Goal: Task Accomplishment & Management: Use online tool/utility

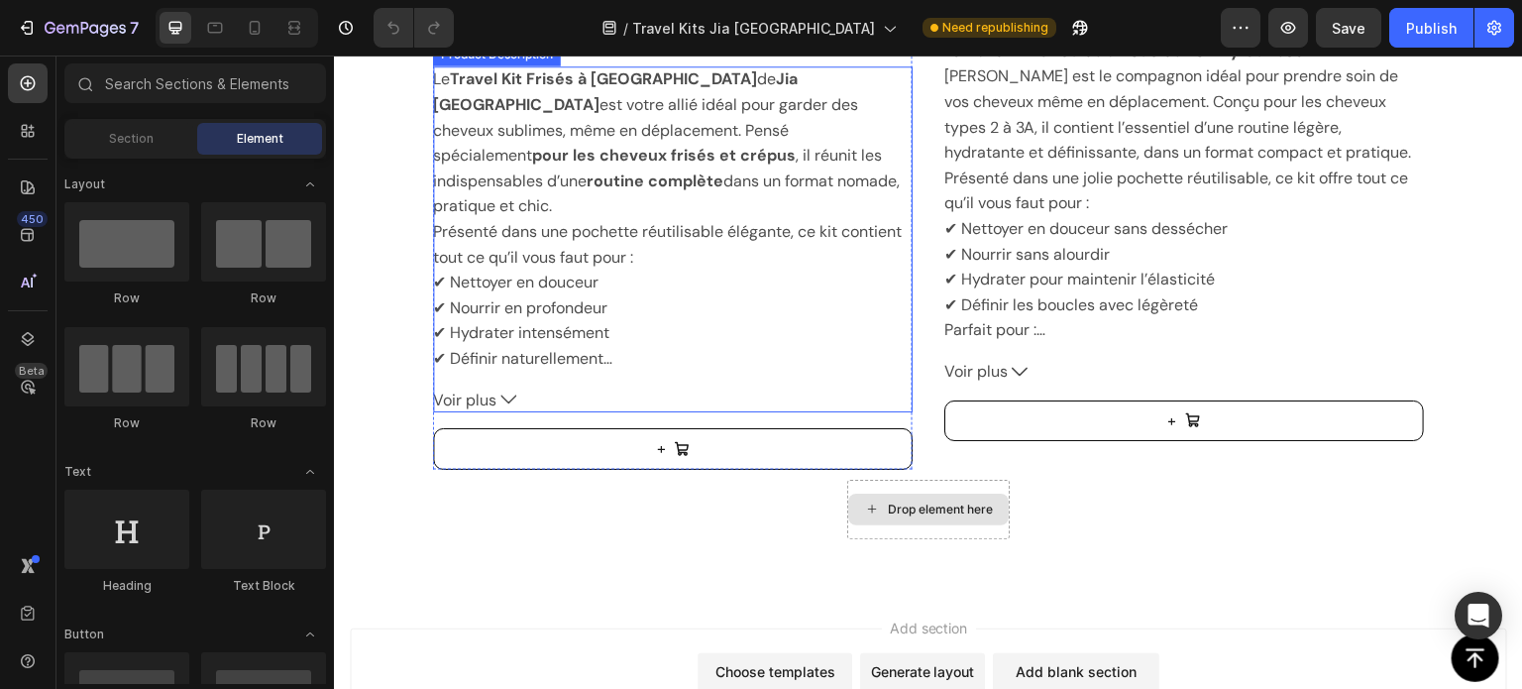
scroll to position [1288, 0]
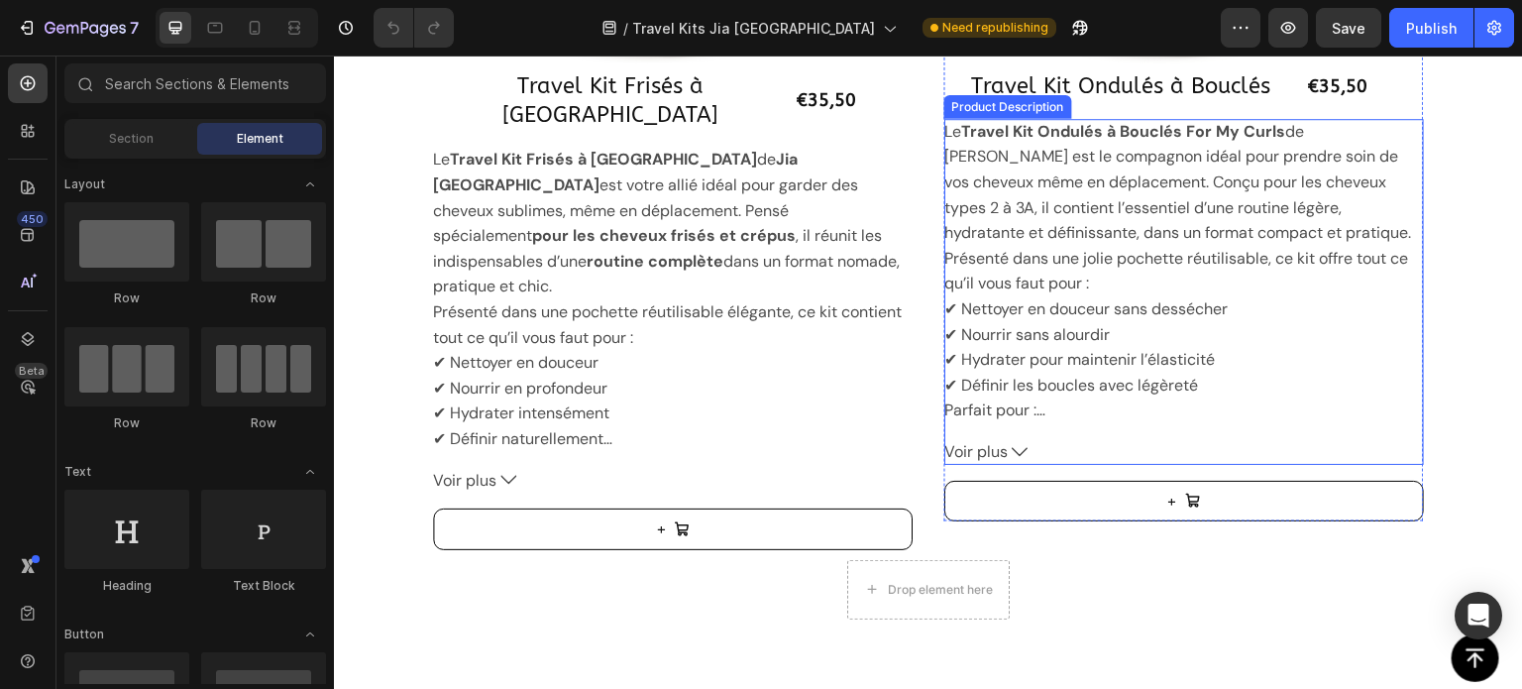
click at [1012, 455] on icon at bounding box center [1020, 452] width 16 height 16
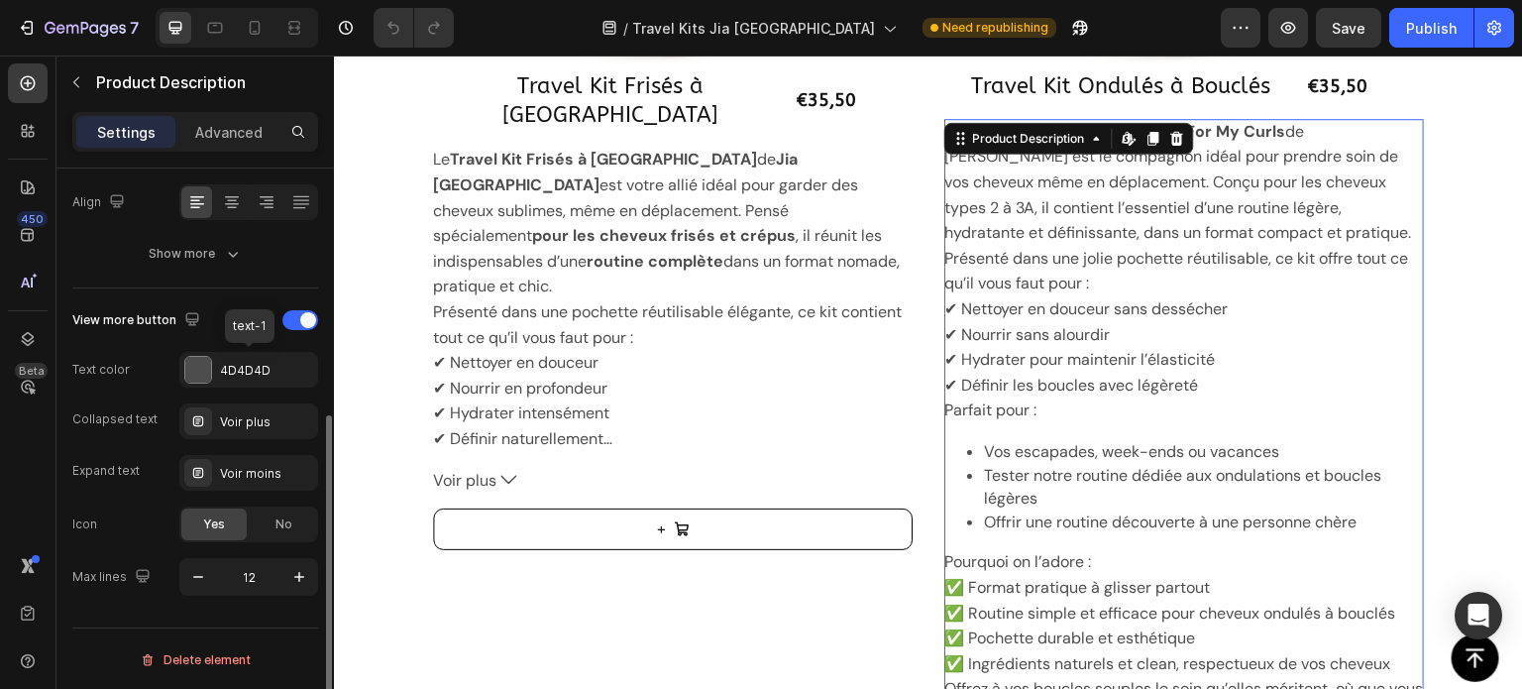
scroll to position [35, 0]
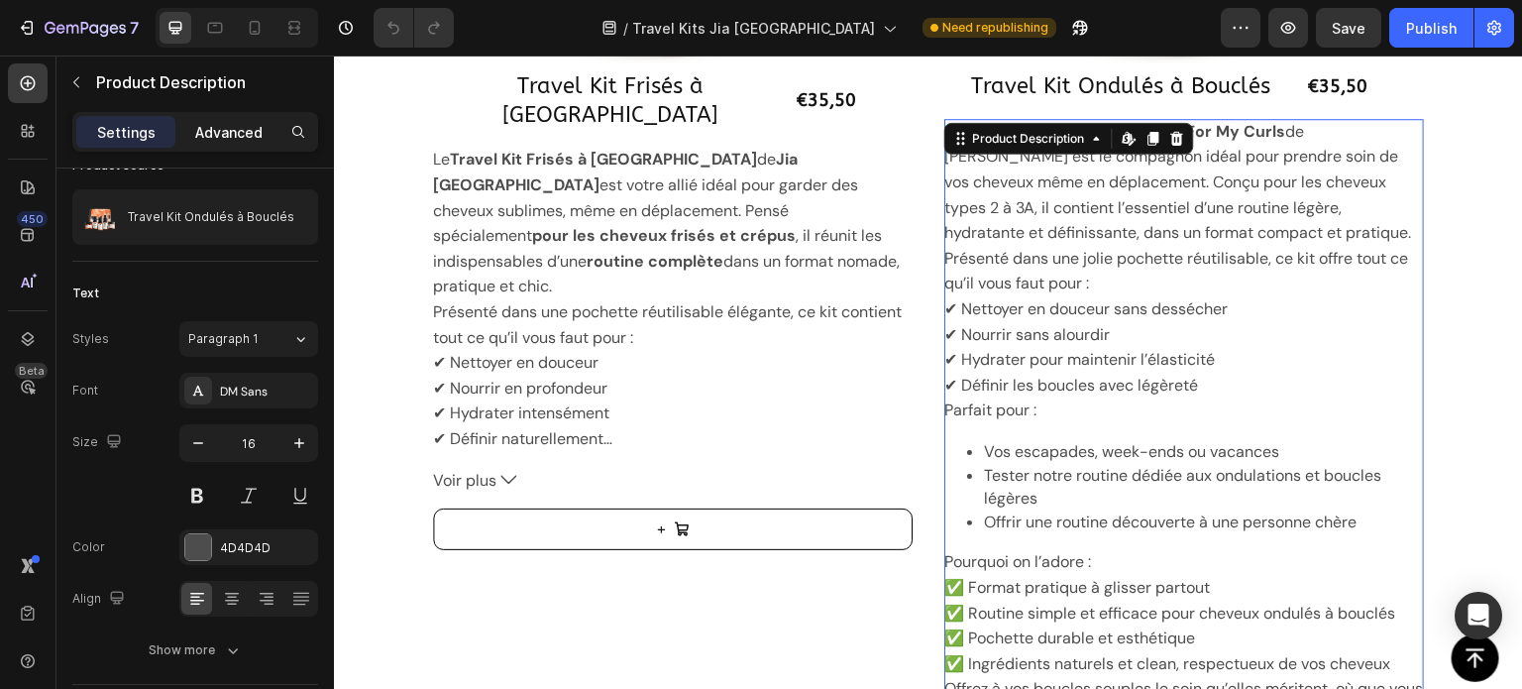
click at [209, 132] on p "Advanced" at bounding box center [228, 132] width 67 height 21
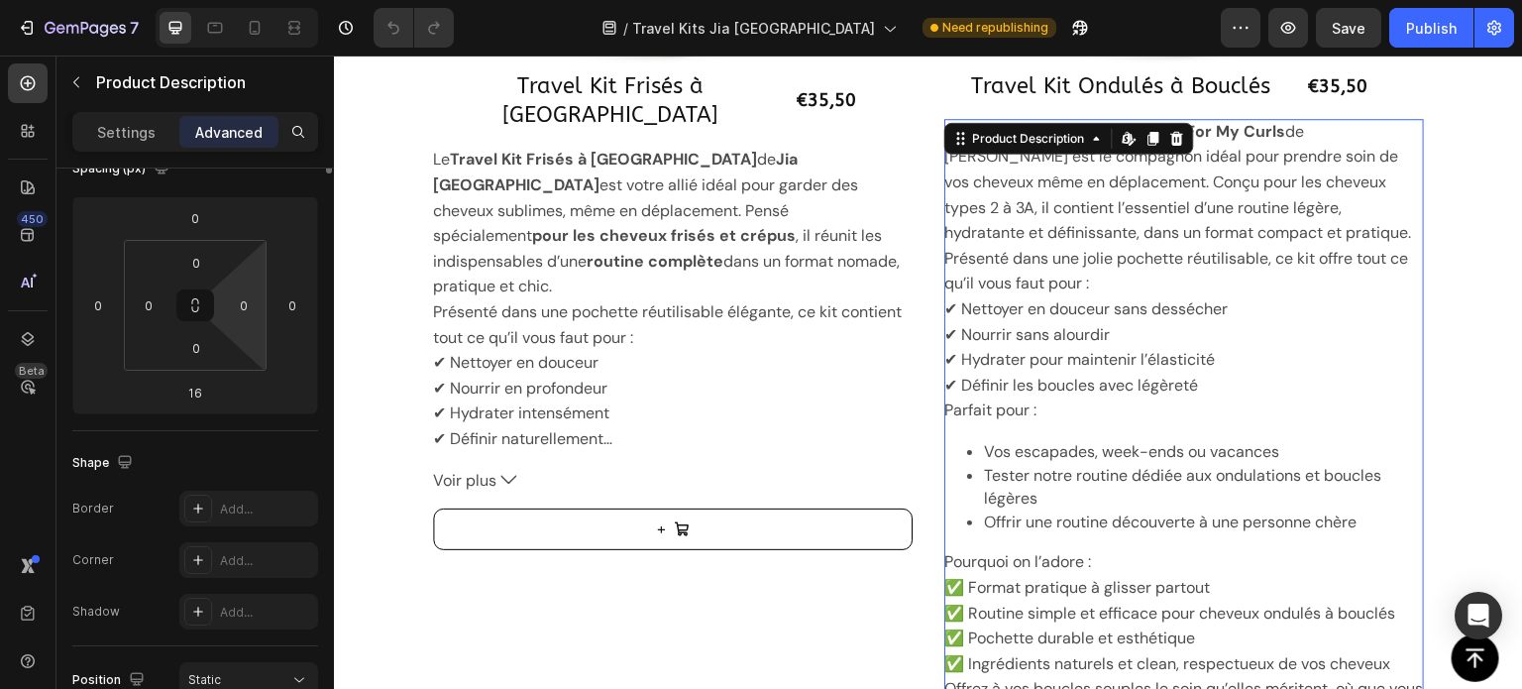
scroll to position [0, 0]
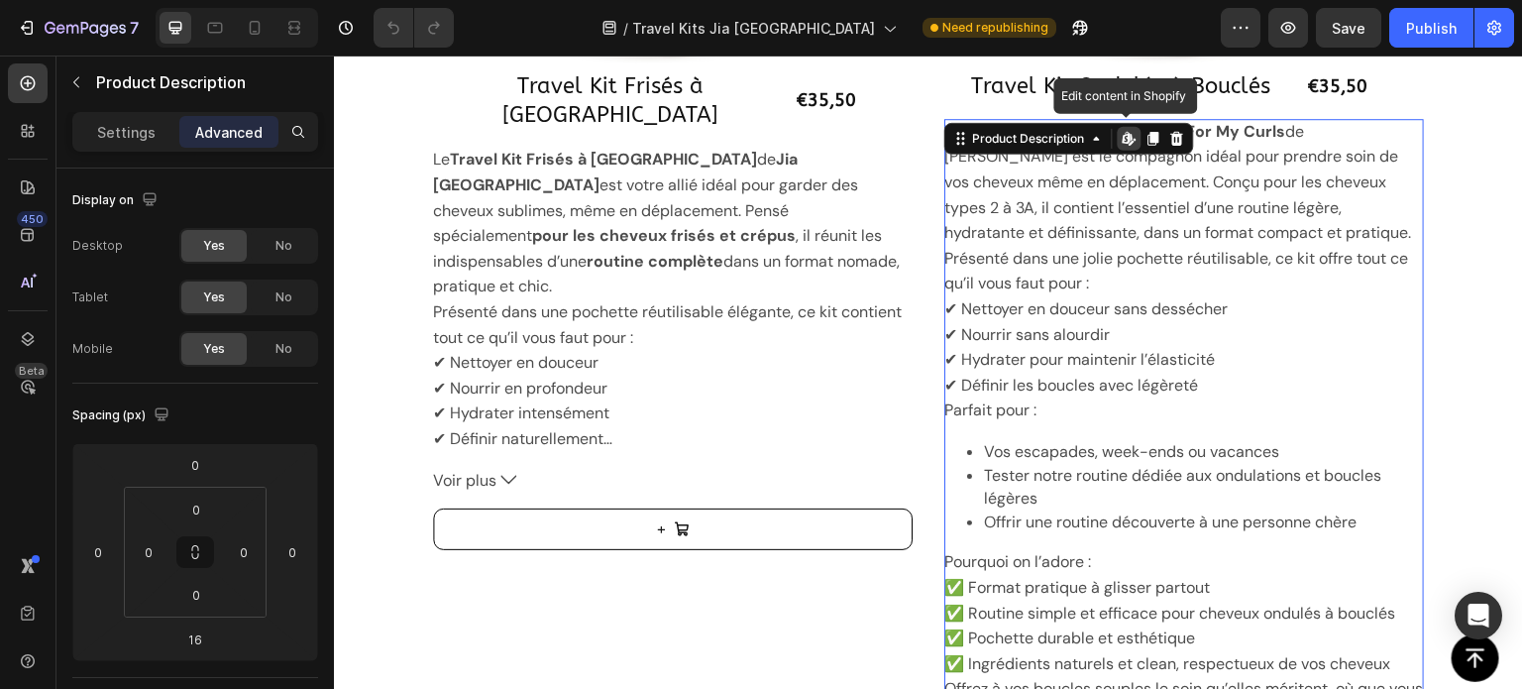
click at [1122, 145] on icon at bounding box center [1130, 139] width 16 height 16
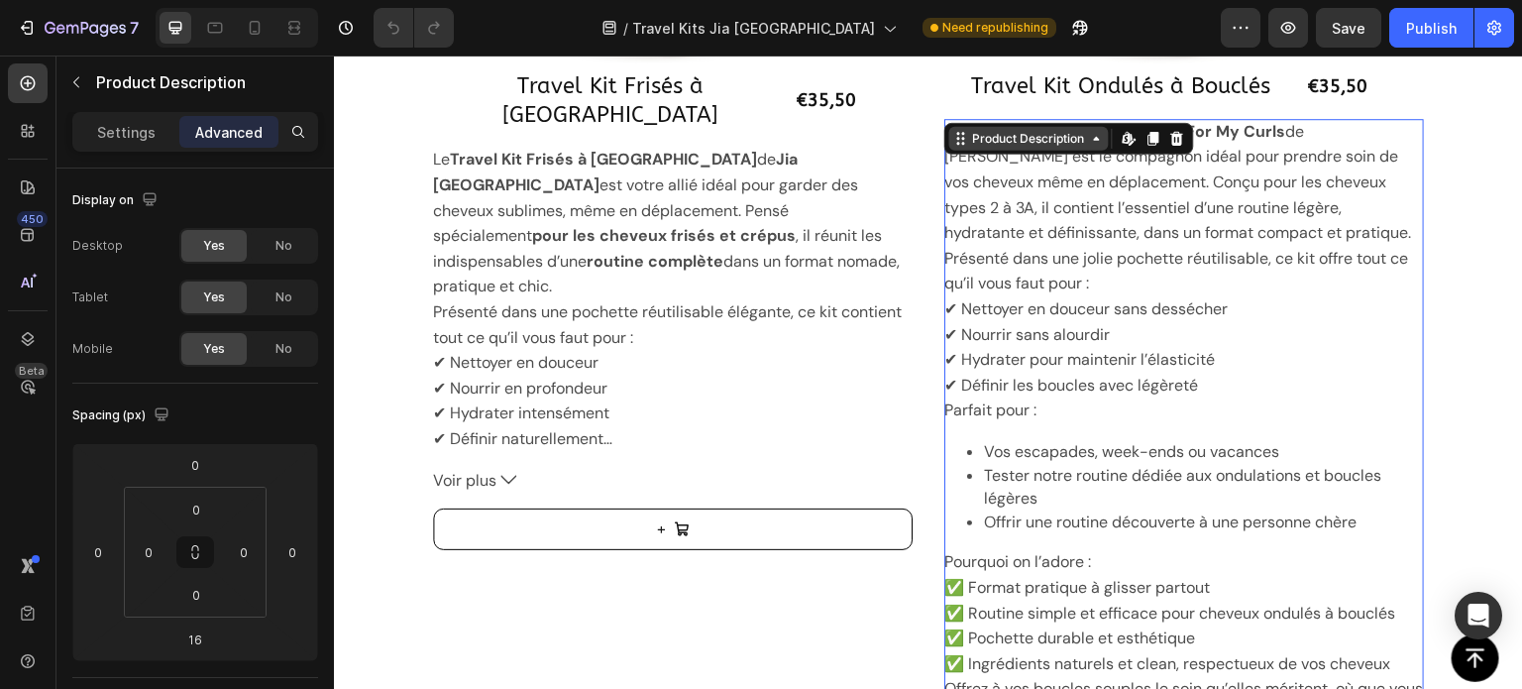
click at [1028, 147] on div "Product Description" at bounding box center [1029, 139] width 160 height 24
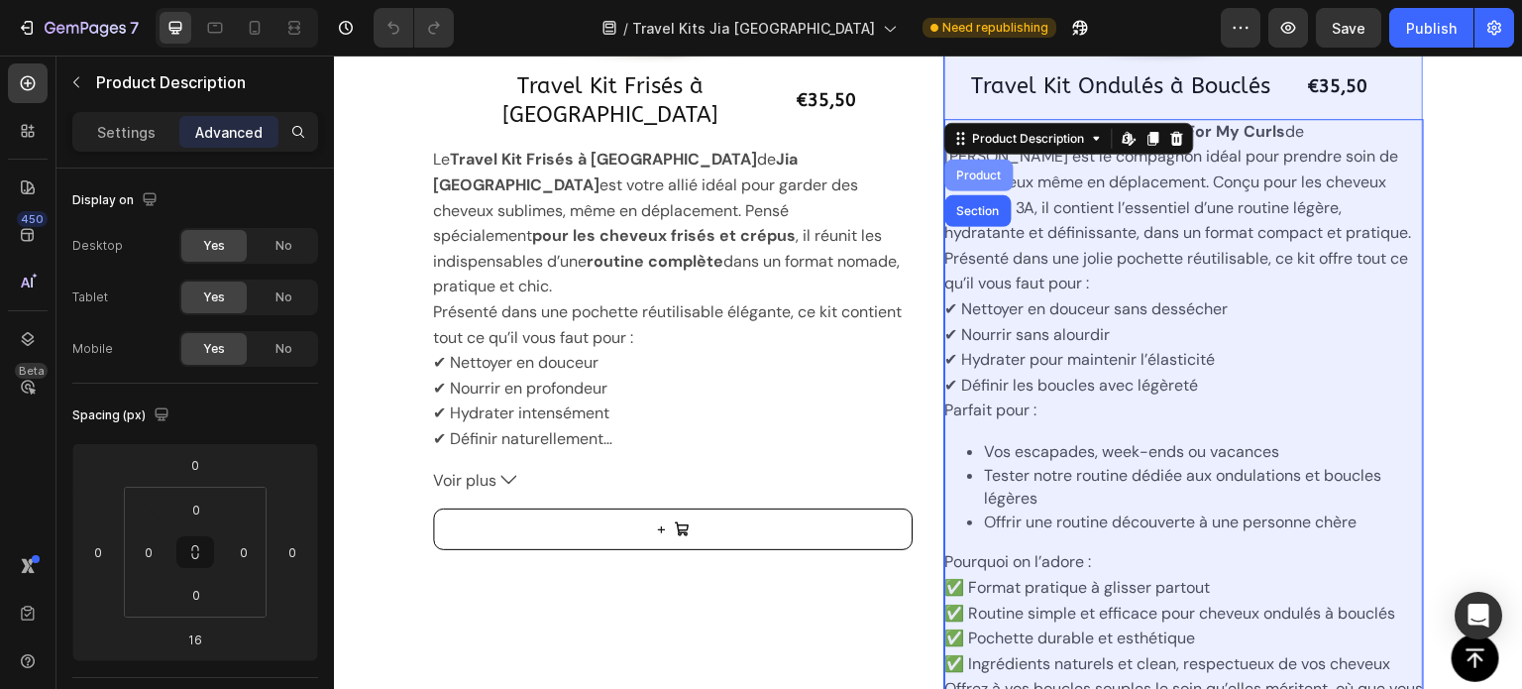
click at [959, 178] on div "Product" at bounding box center [979, 175] width 53 height 12
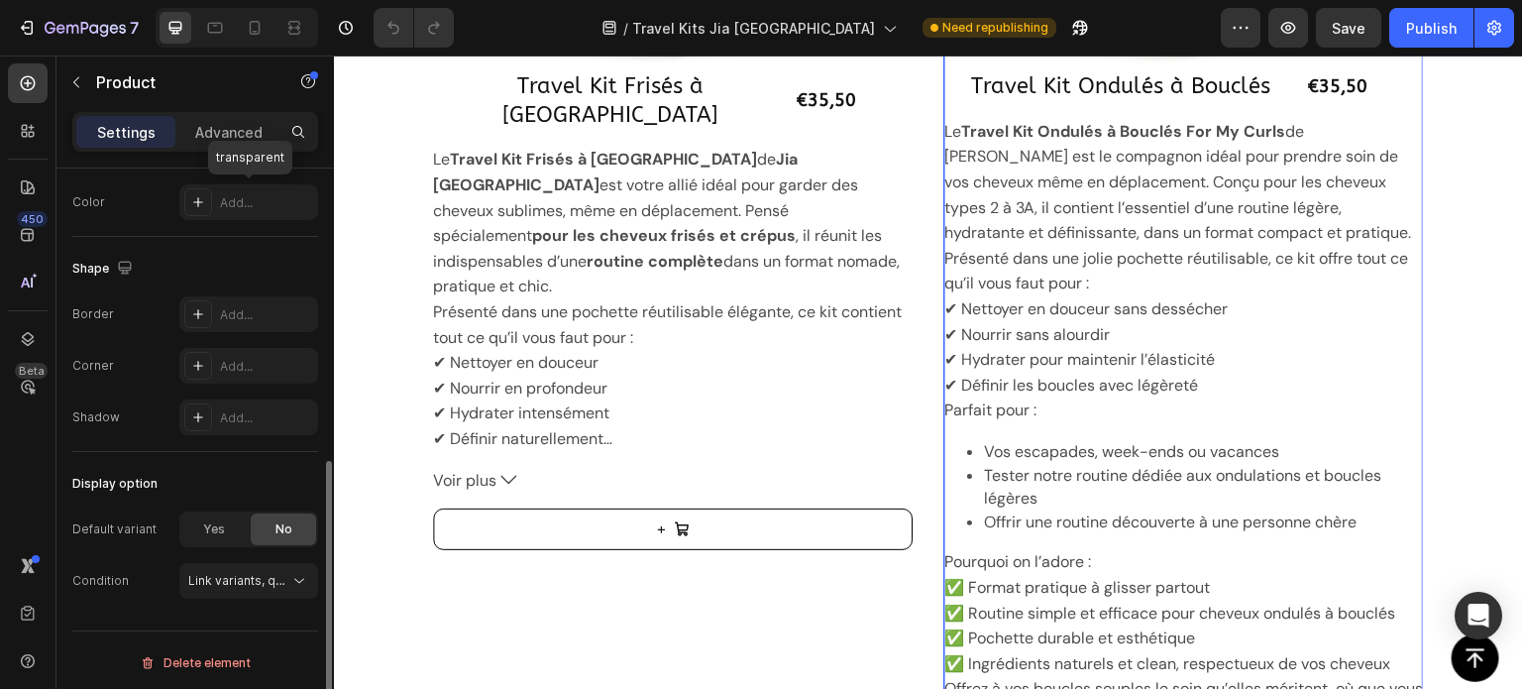
scroll to position [596, 0]
click at [262, 118] on div "Advanced" at bounding box center [228, 132] width 99 height 32
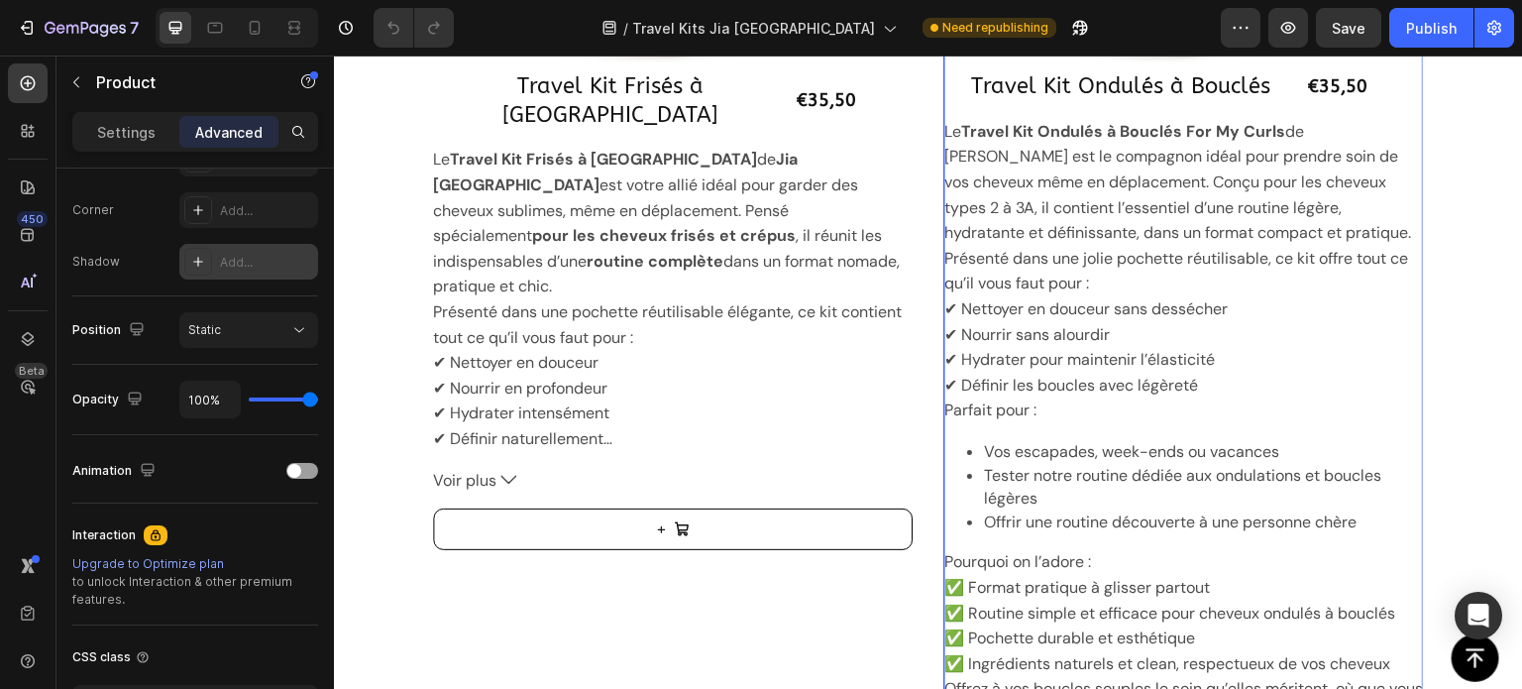
scroll to position [0, 0]
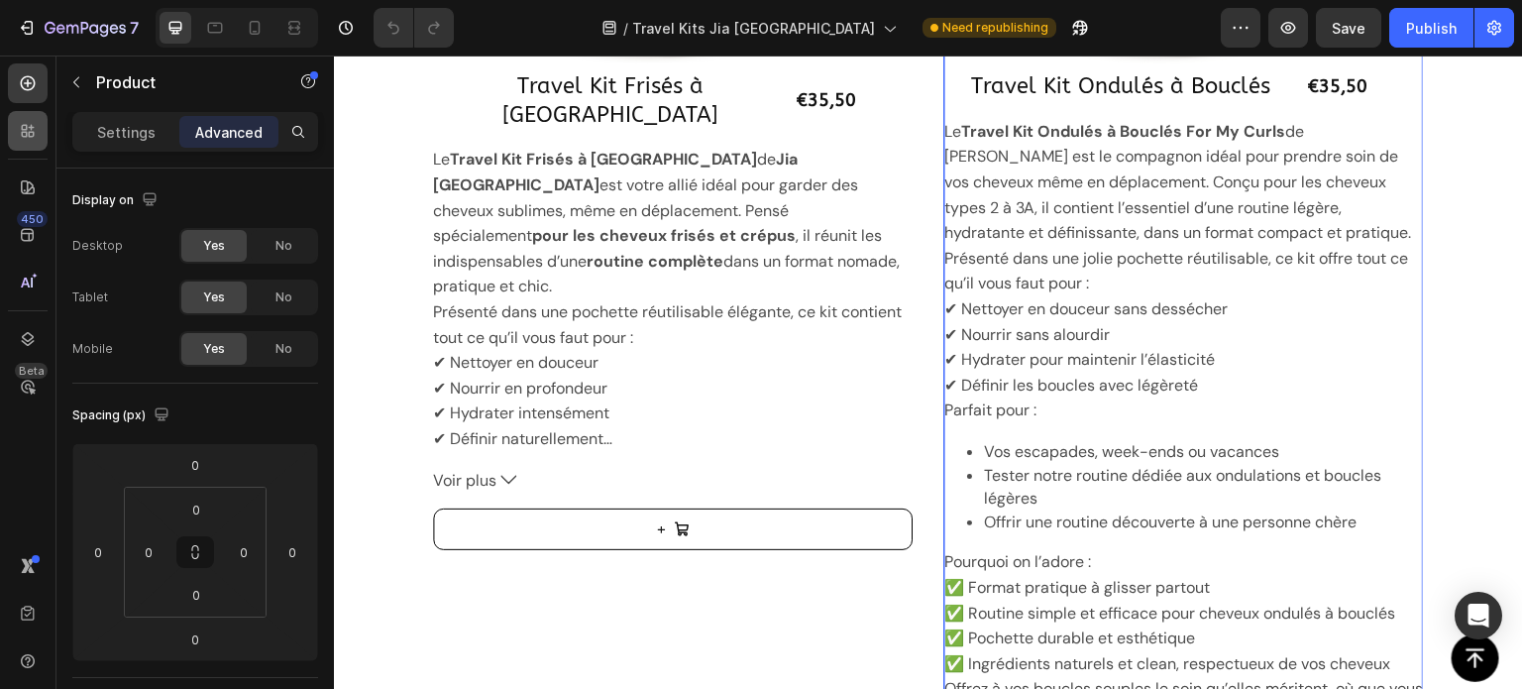
click at [43, 119] on div at bounding box center [28, 131] width 40 height 40
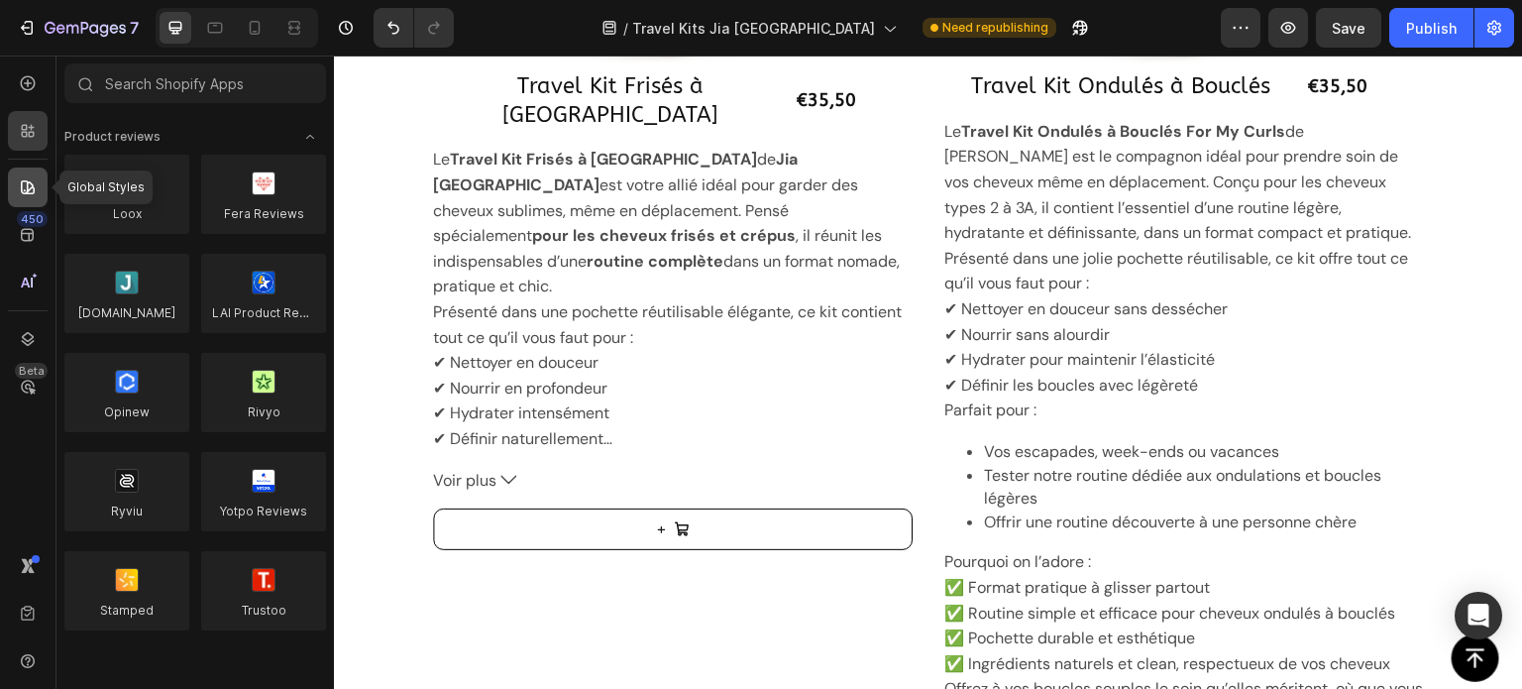
click at [24, 186] on icon at bounding box center [28, 187] width 20 height 20
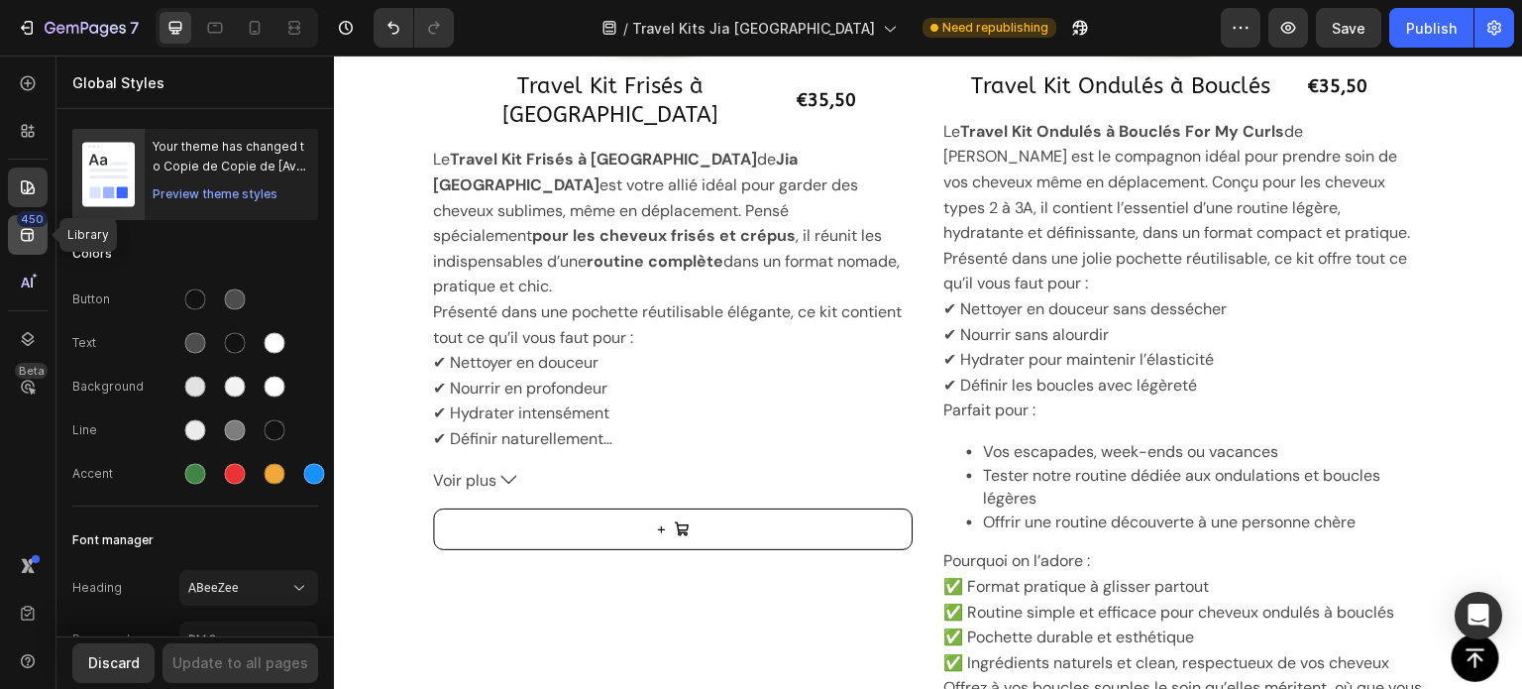
click at [27, 233] on icon at bounding box center [27, 235] width 13 height 13
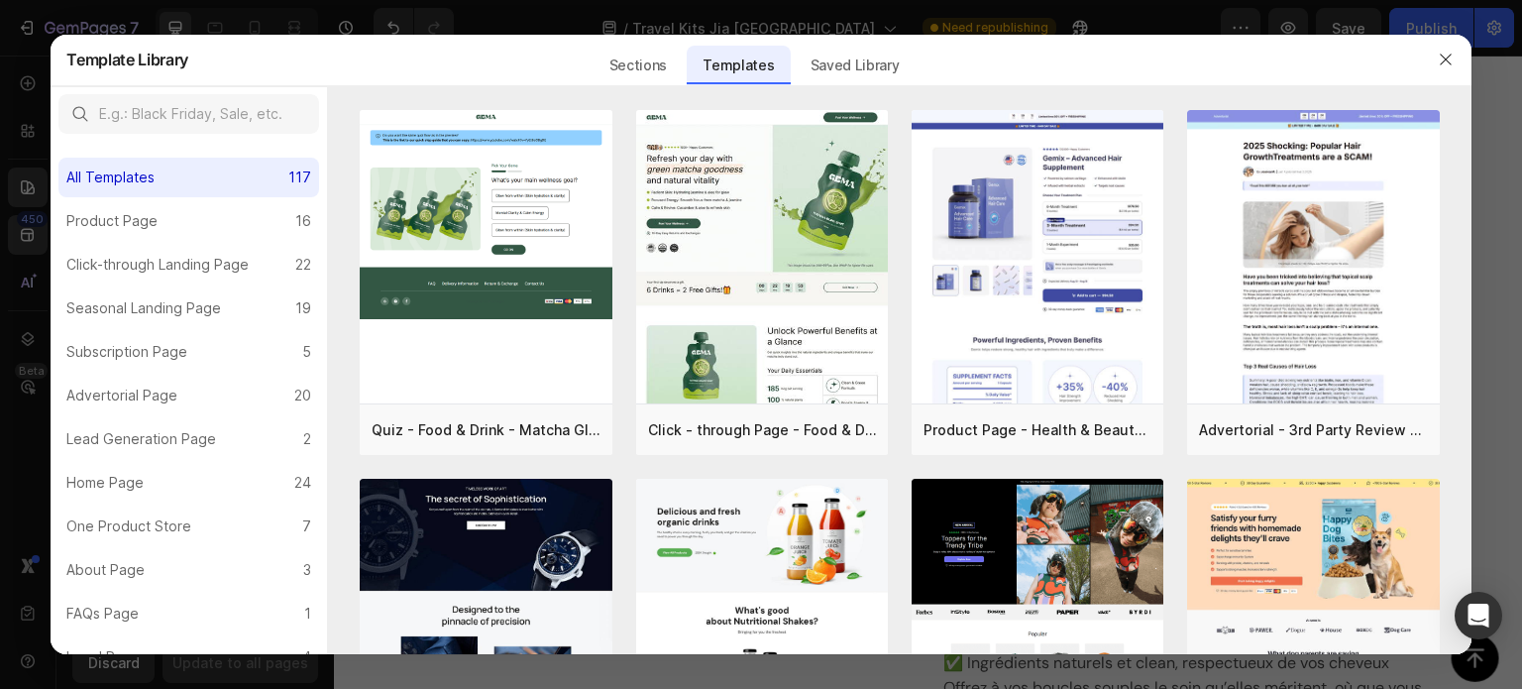
click at [18, 269] on div at bounding box center [761, 344] width 1522 height 689
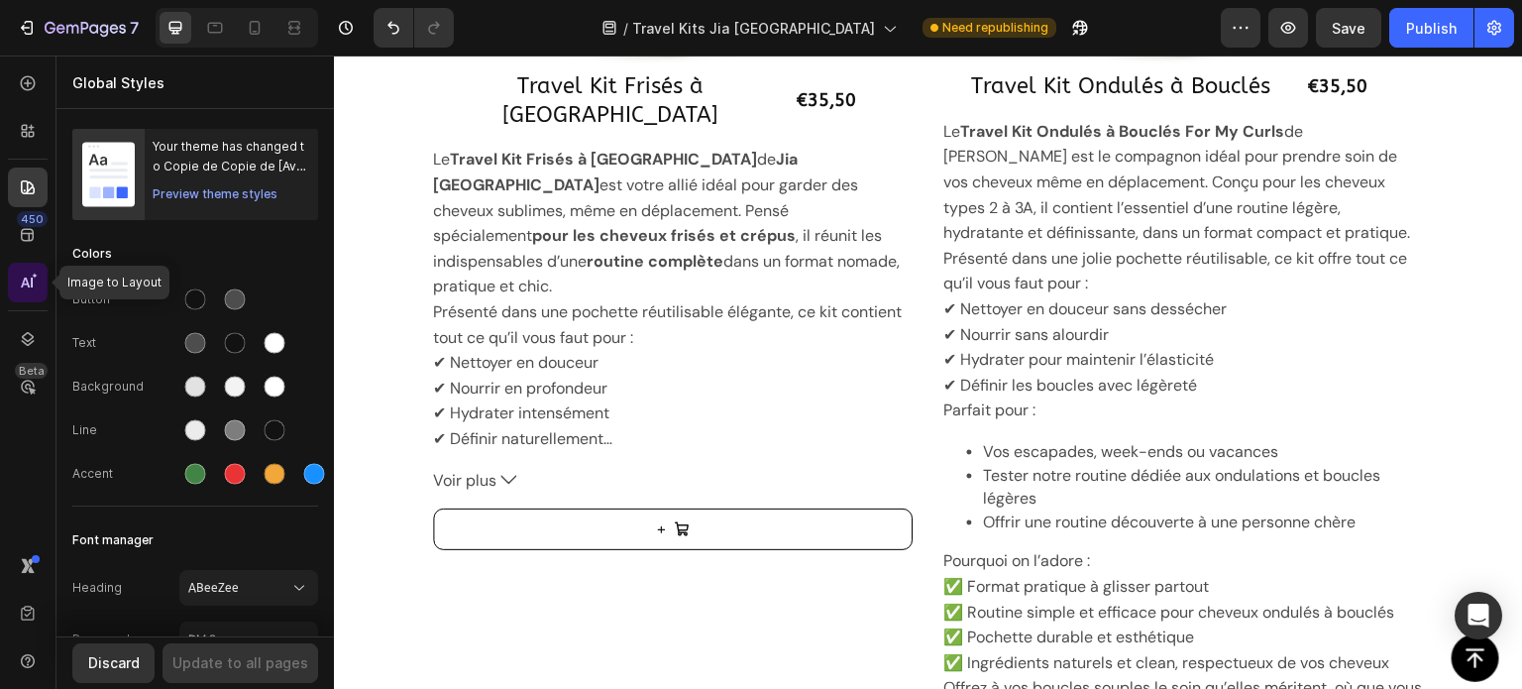
click at [18, 276] on icon at bounding box center [28, 282] width 20 height 20
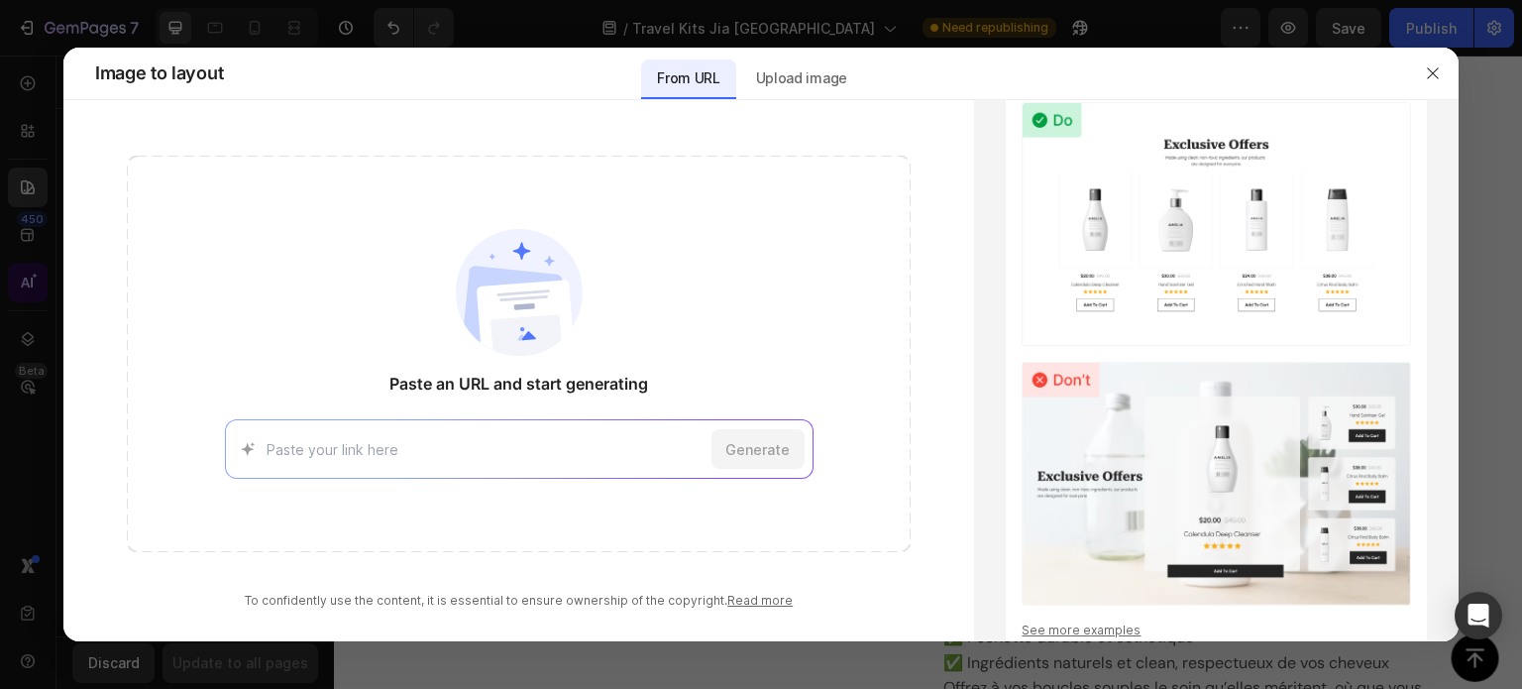
click at [18, 276] on div at bounding box center [761, 344] width 1522 height 689
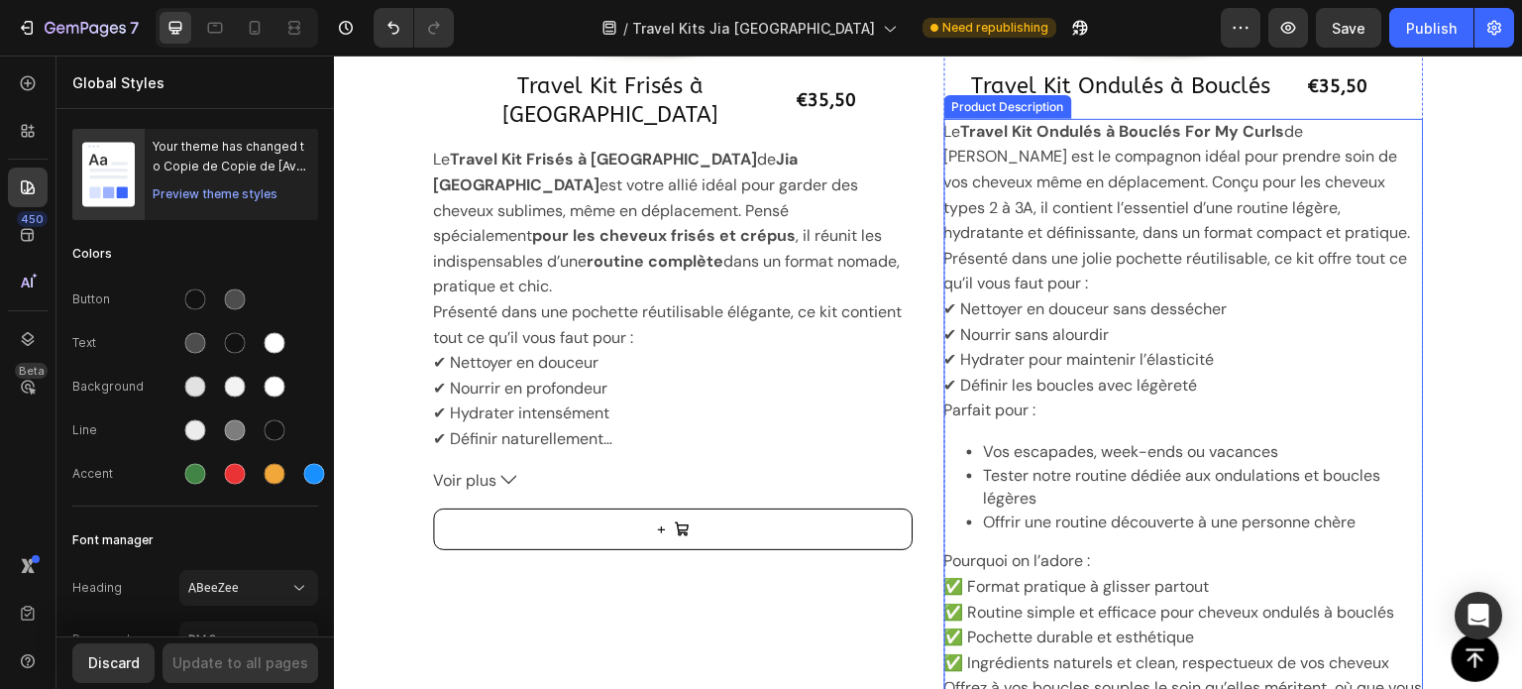
click at [1220, 512] on p "Offrir une routine découverte à une personne chère" at bounding box center [1204, 522] width 440 height 22
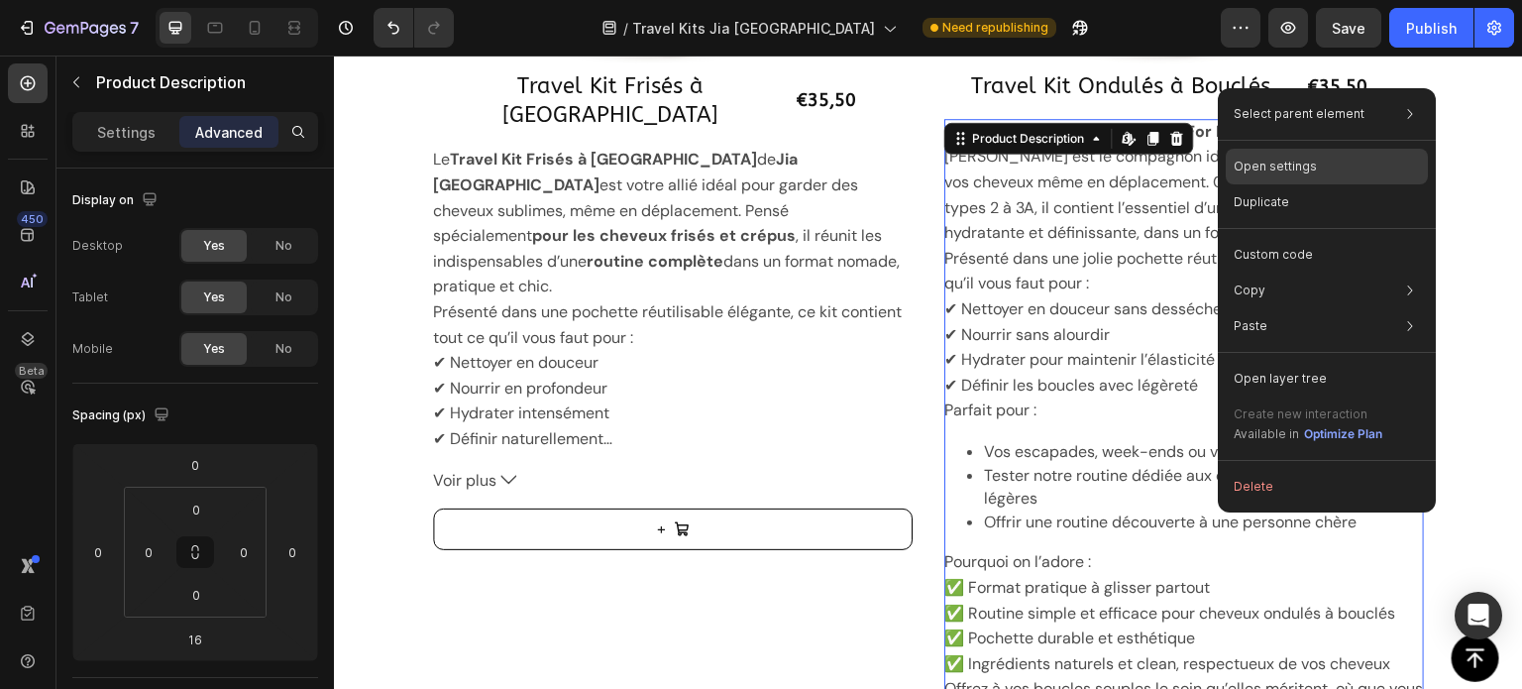
click at [1402, 155] on div "Open settings" at bounding box center [1327, 167] width 202 height 36
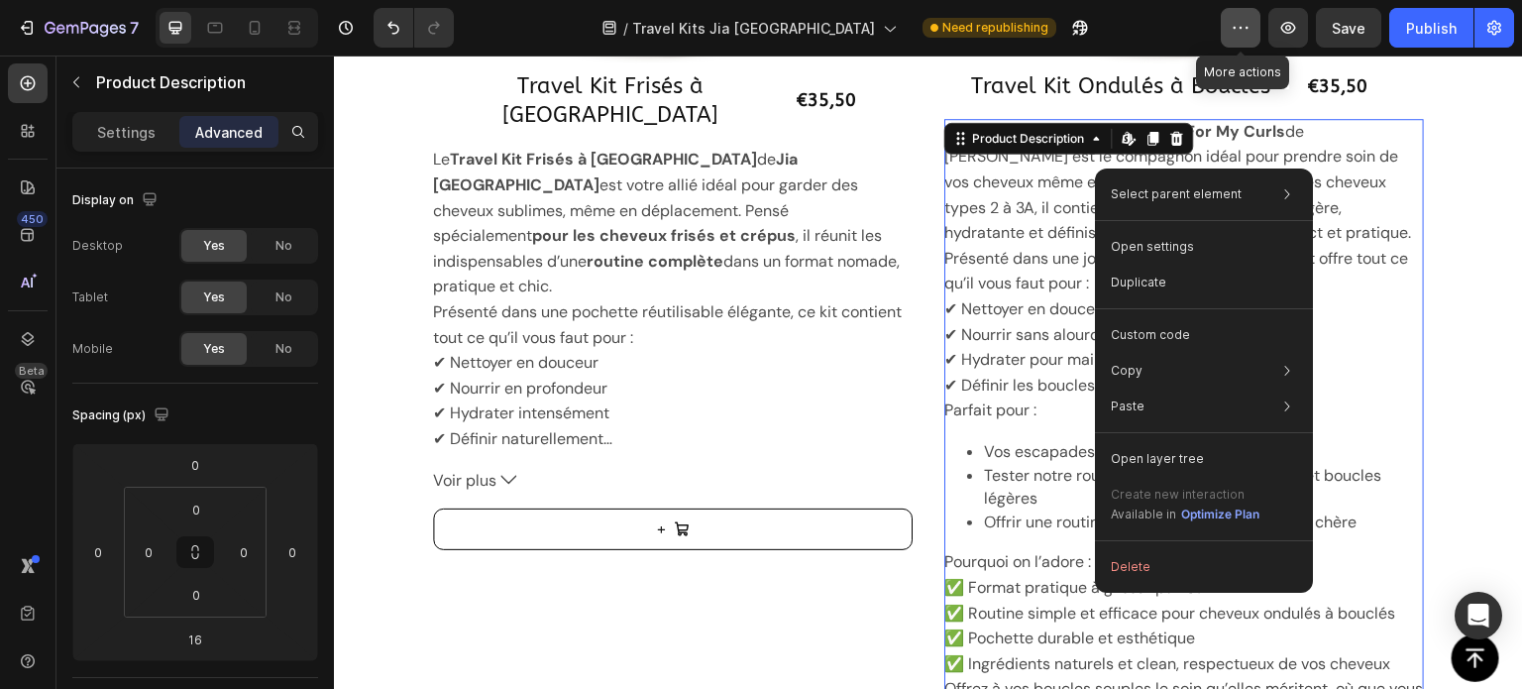
click at [1240, 28] on icon "button" at bounding box center [1241, 28] width 20 height 20
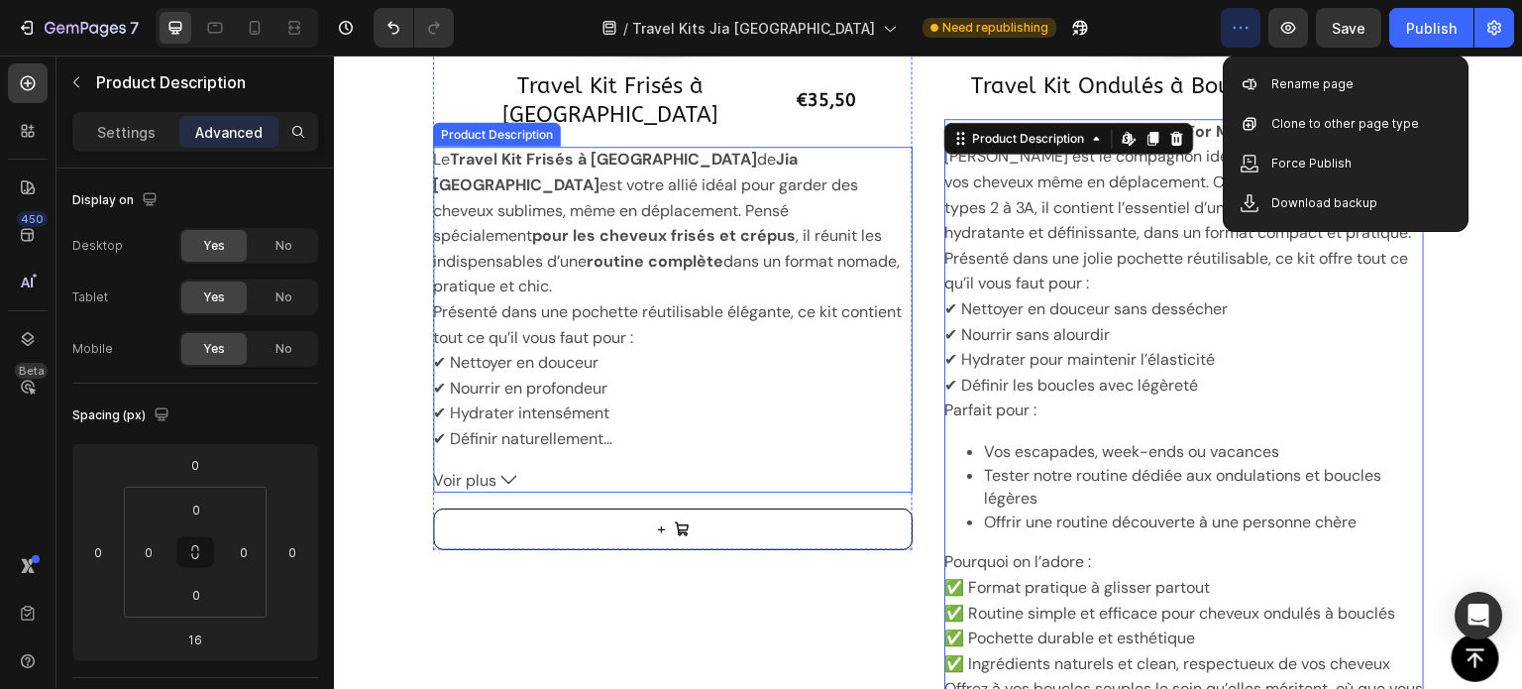
click at [499, 154] on div "Le Travel Kit Frisés à Crépus de Jia [GEOGRAPHIC_DATA] est votre allié idéal po…" at bounding box center [673, 320] width 480 height 346
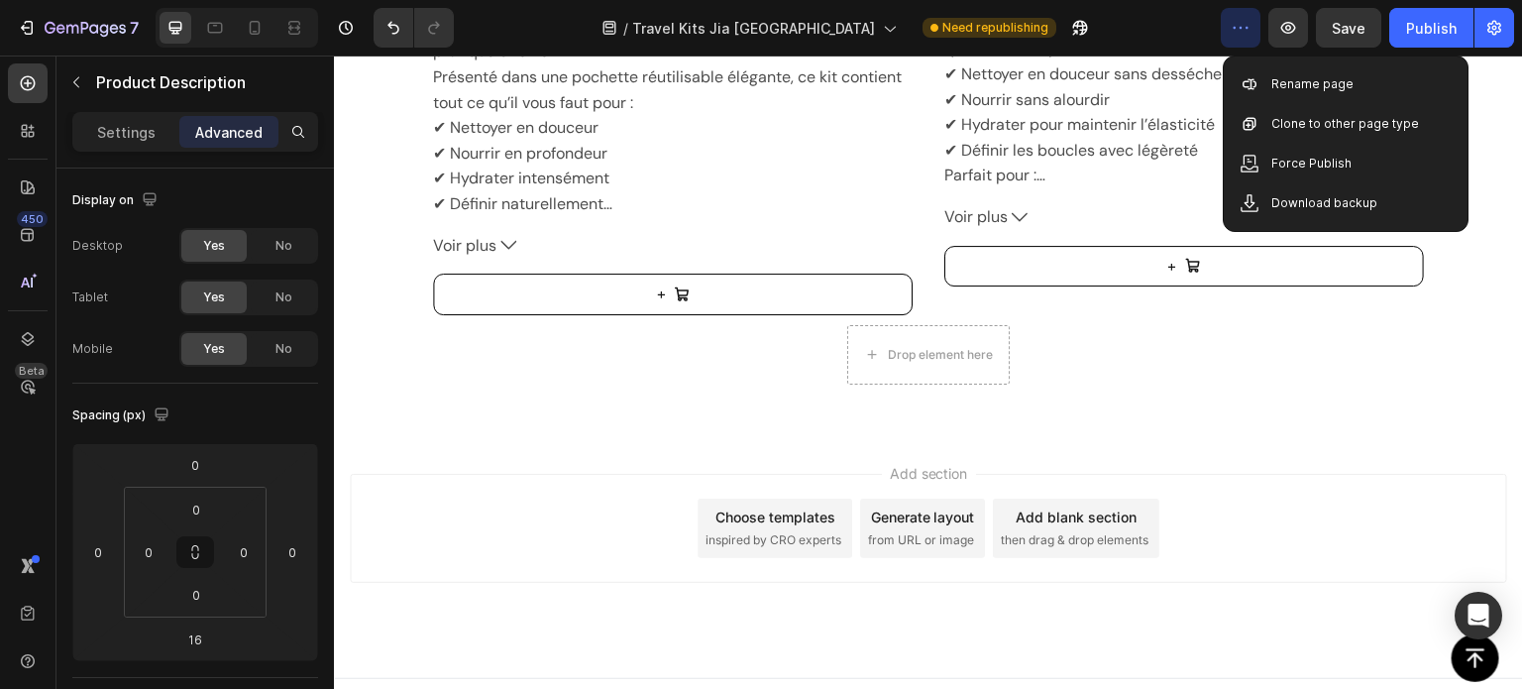
scroll to position [1524, 0]
click at [490, 232] on button "Voir plus" at bounding box center [673, 245] width 480 height 26
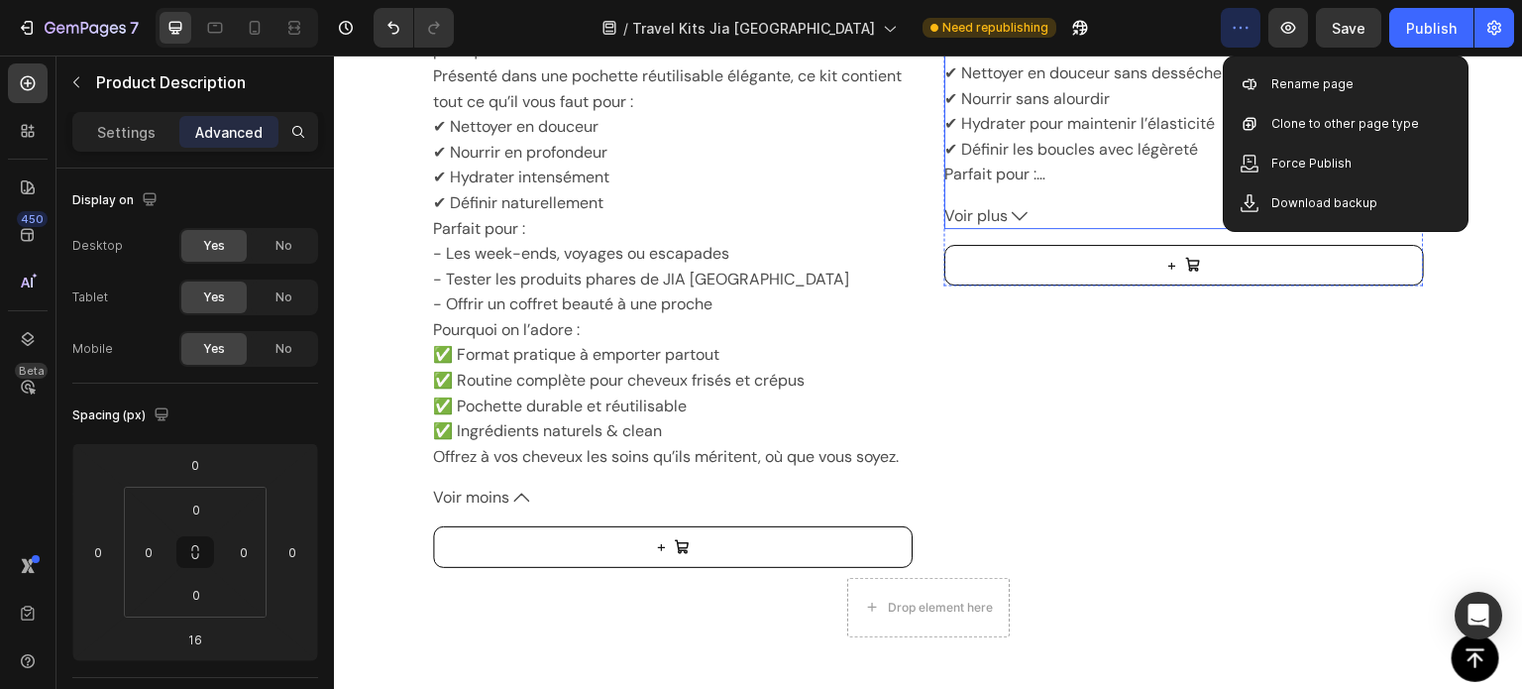
click at [1013, 215] on icon at bounding box center [1020, 216] width 16 height 16
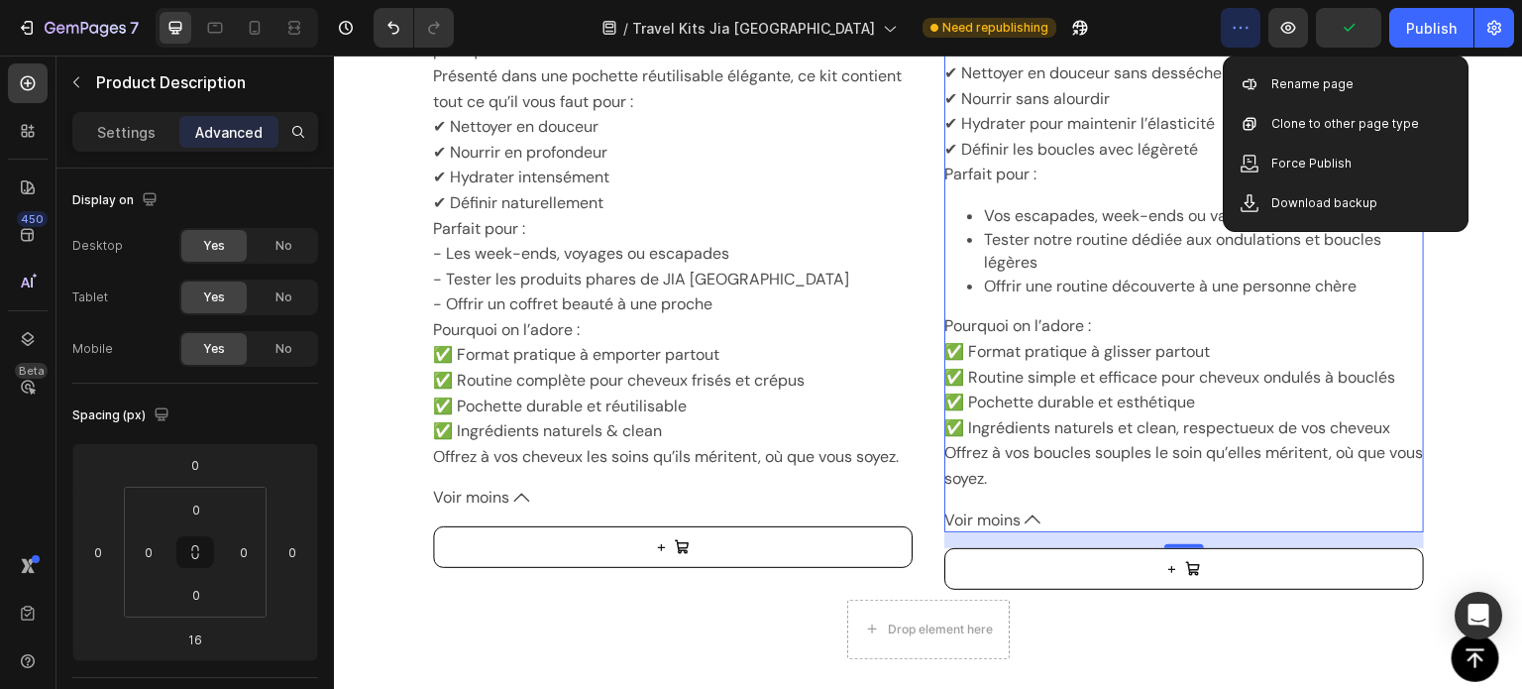
click at [1009, 264] on p "Tester notre routine dédiée aux ondulations et boucles légères" at bounding box center [1204, 251] width 440 height 45
click at [993, 229] on p "Tester notre routine dédiée aux ondulations et boucles légères" at bounding box center [1204, 251] width 440 height 45
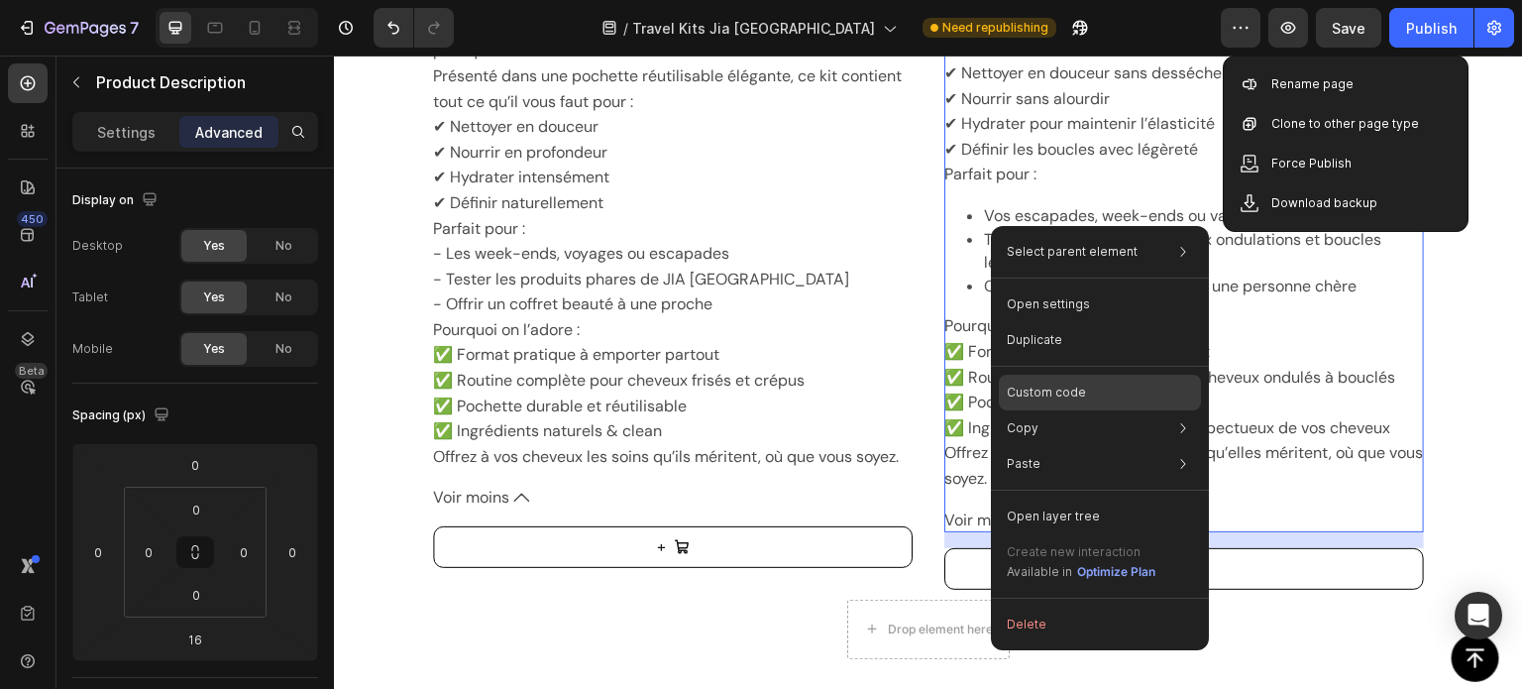
click at [1025, 391] on p "Custom code" at bounding box center [1046, 392] width 79 height 18
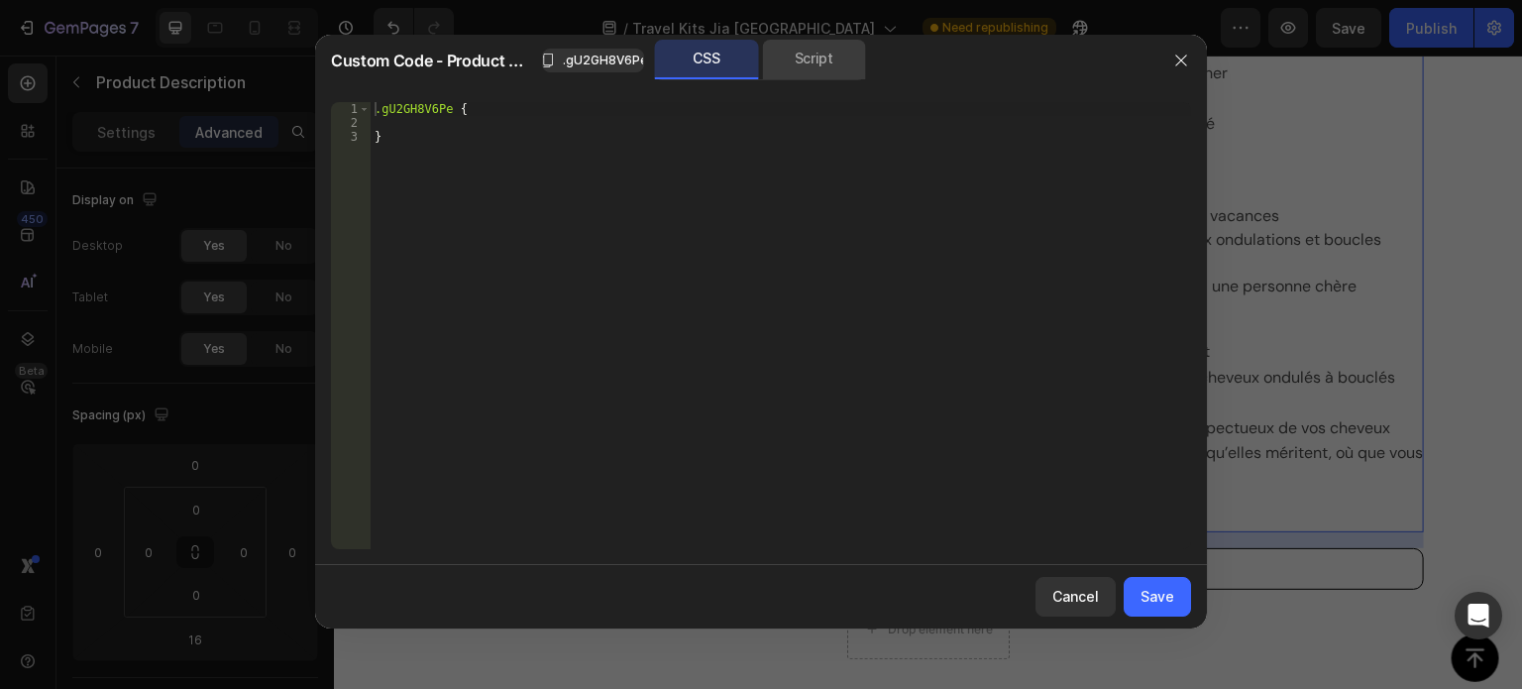
click at [830, 58] on div "Script" at bounding box center [814, 60] width 104 height 40
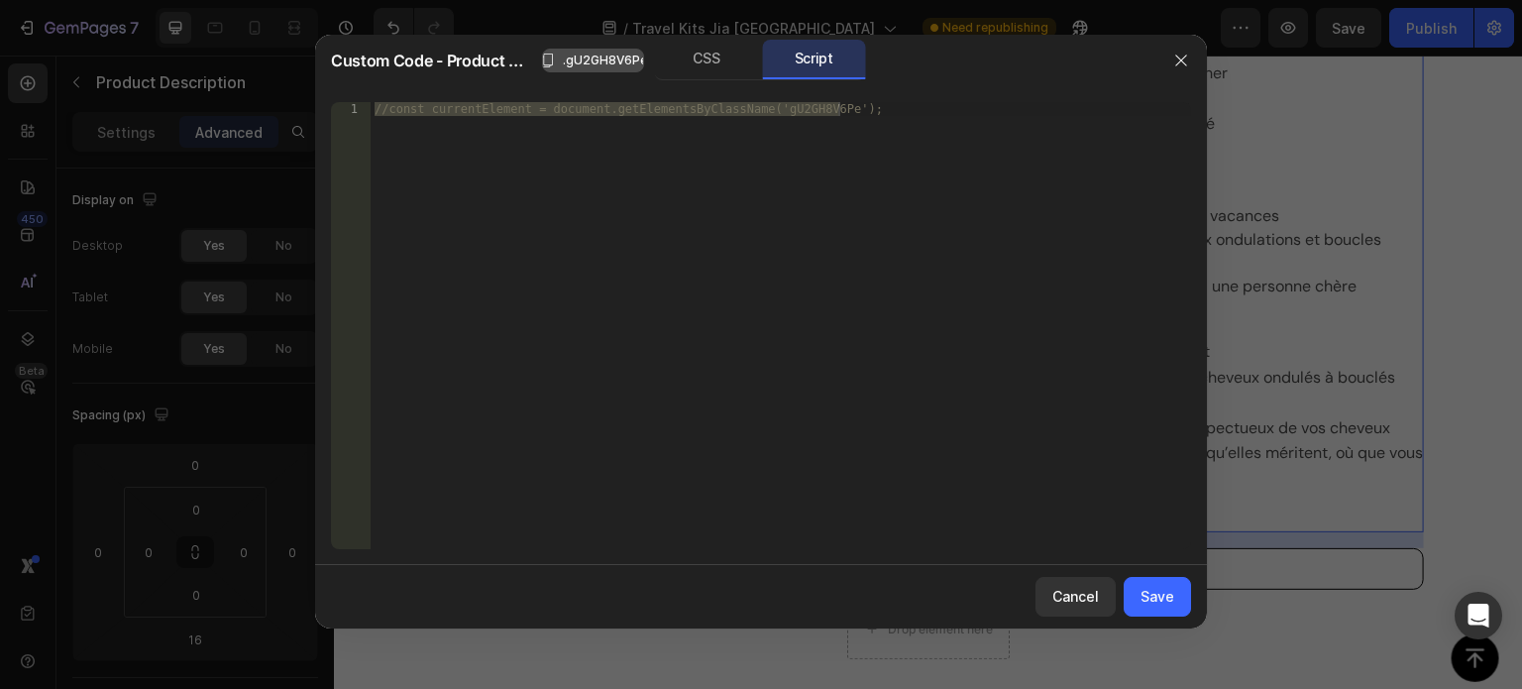
click at [587, 56] on span ".gU2GH8V6Pe" at bounding box center [605, 61] width 84 height 18
drag, startPoint x: 1178, startPoint y: 61, endPoint x: 813, endPoint y: 58, distance: 364.6
click at [1178, 61] on icon "button" at bounding box center [1181, 61] width 16 height 16
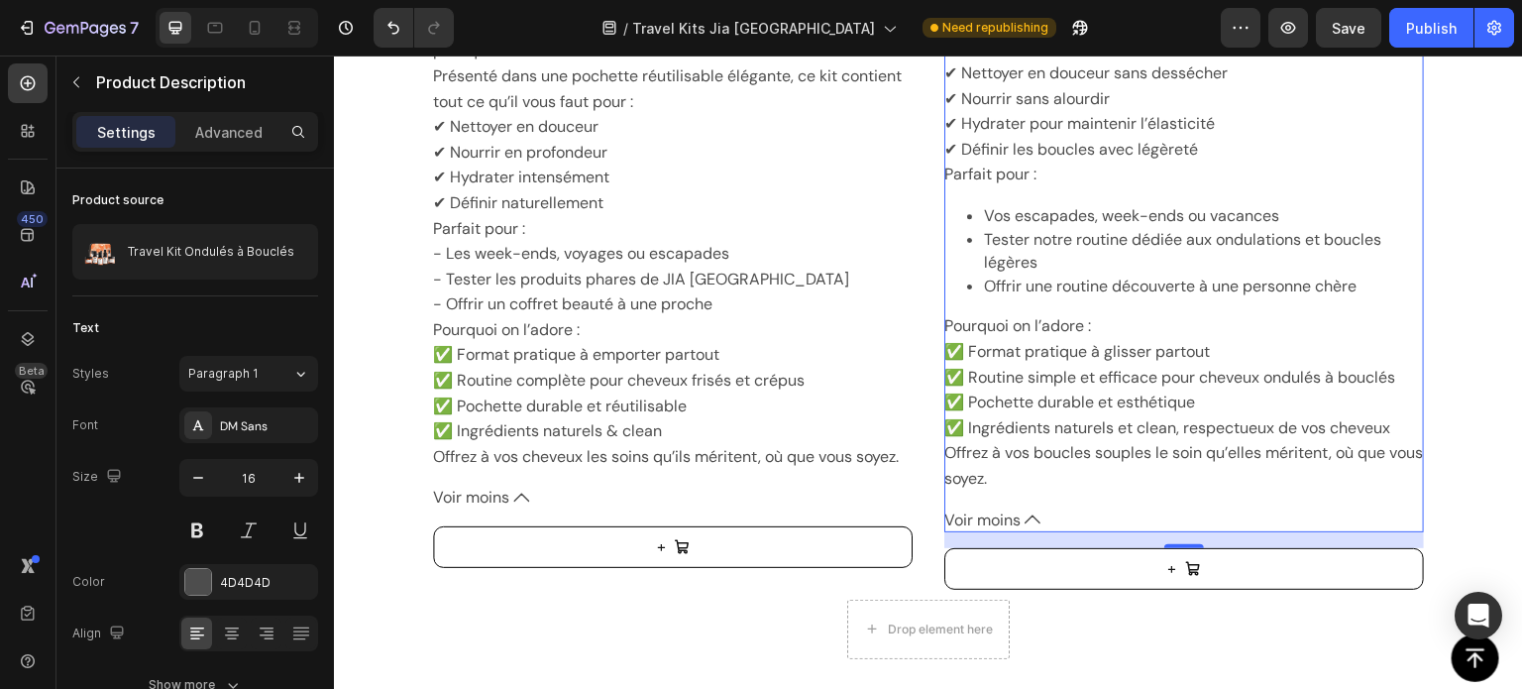
click at [994, 439] on div "Le Travel Kit Ondulés à Bouclés For My Curls de [PERSON_NAME] est le compagnon …" at bounding box center [1184, 187] width 480 height 608
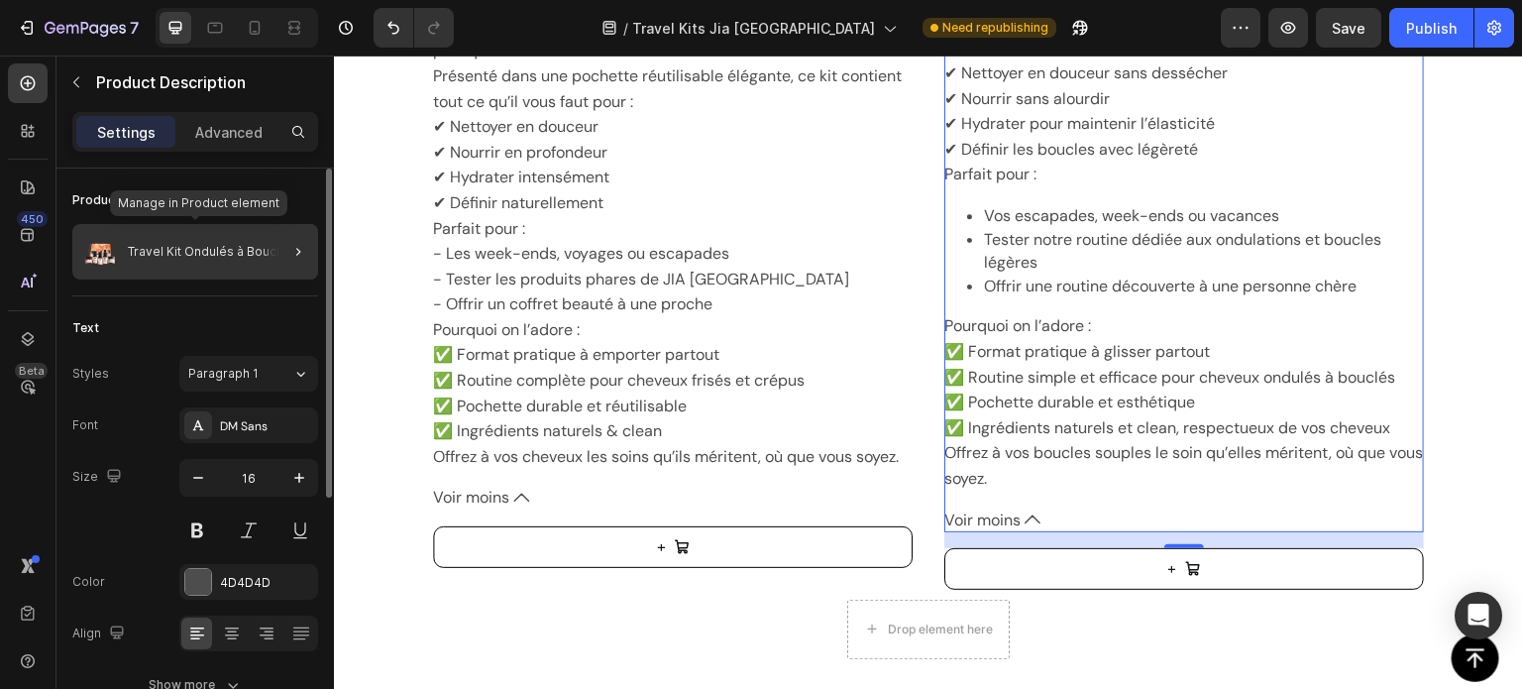
click at [206, 266] on div "Travel Kit Ondulés à Bouclés" at bounding box center [195, 251] width 246 height 55
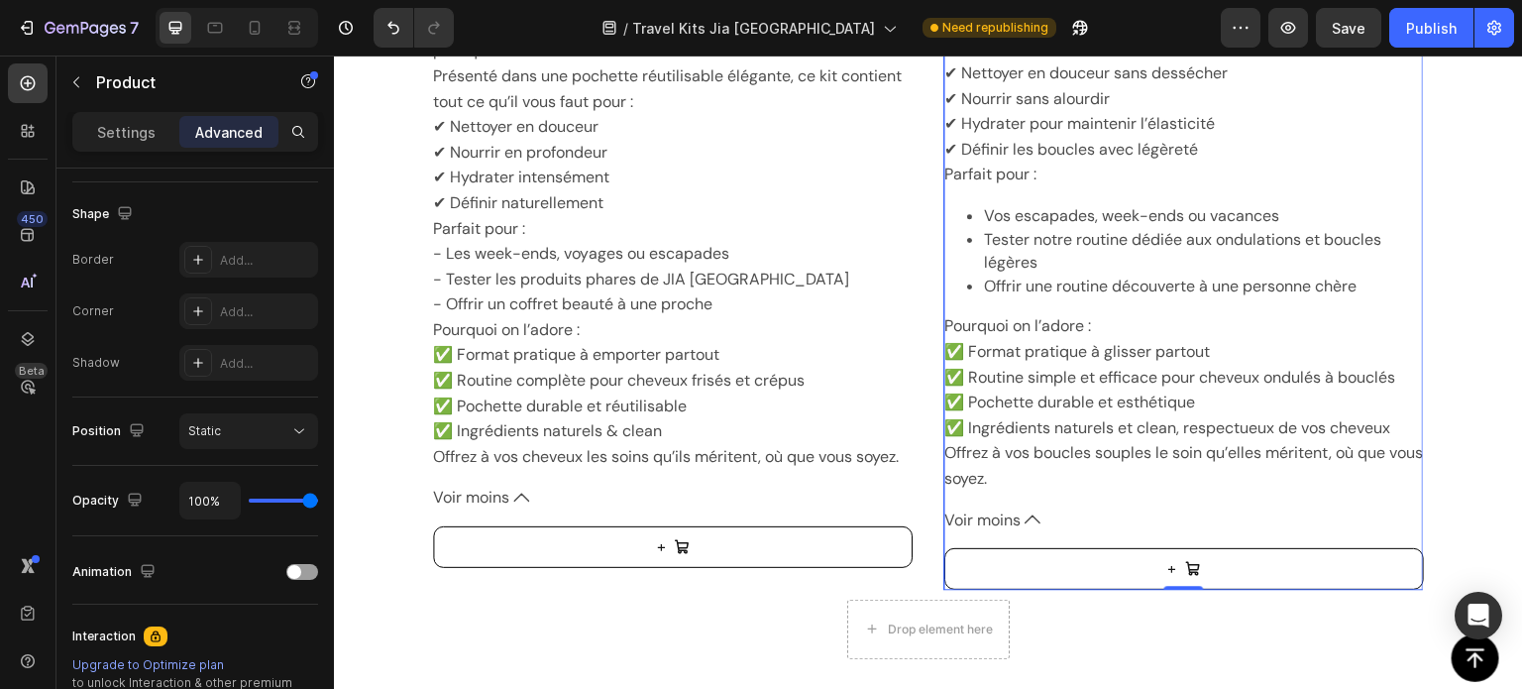
scroll to position [742, 0]
